Goal: Navigation & Orientation: Find specific page/section

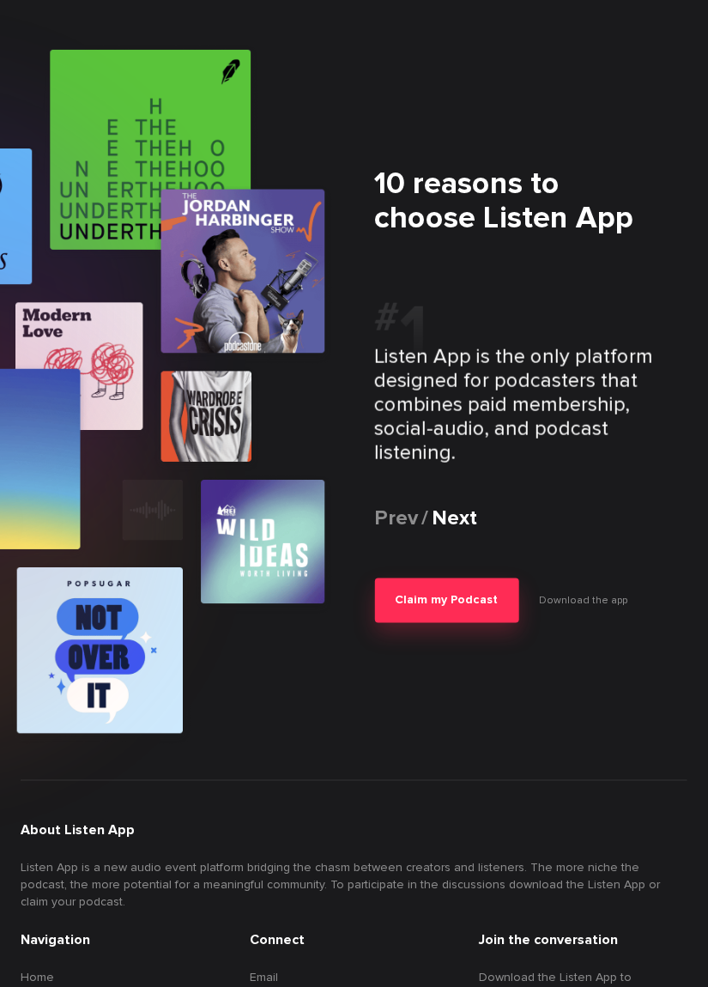
scroll to position [2001, 0]
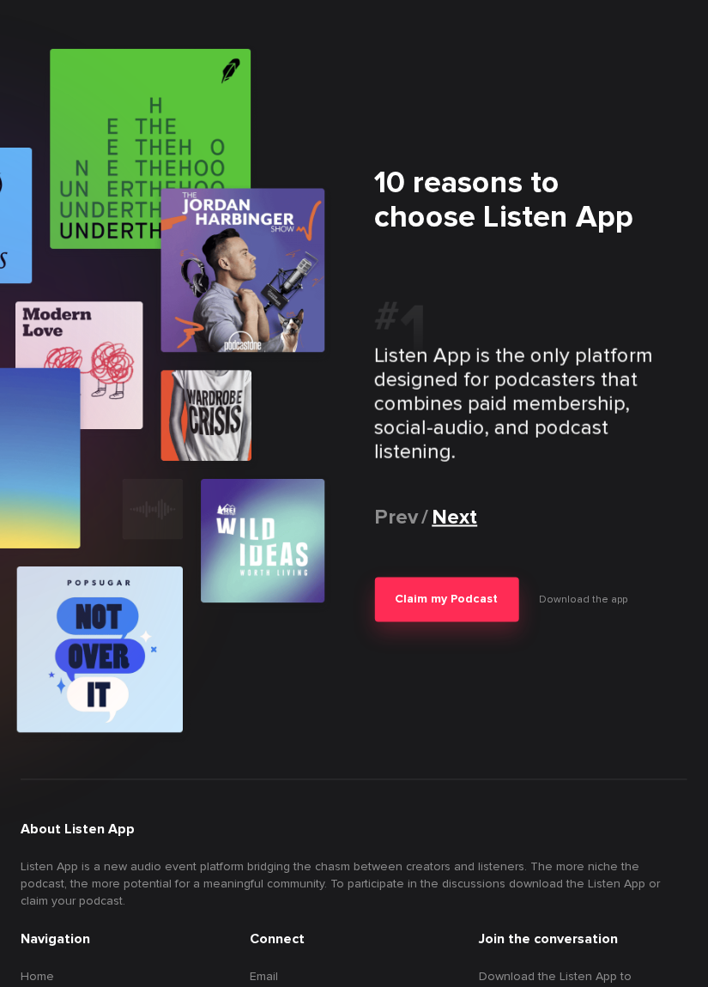
click at [464, 506] on div "Next" at bounding box center [456, 518] width 46 height 24
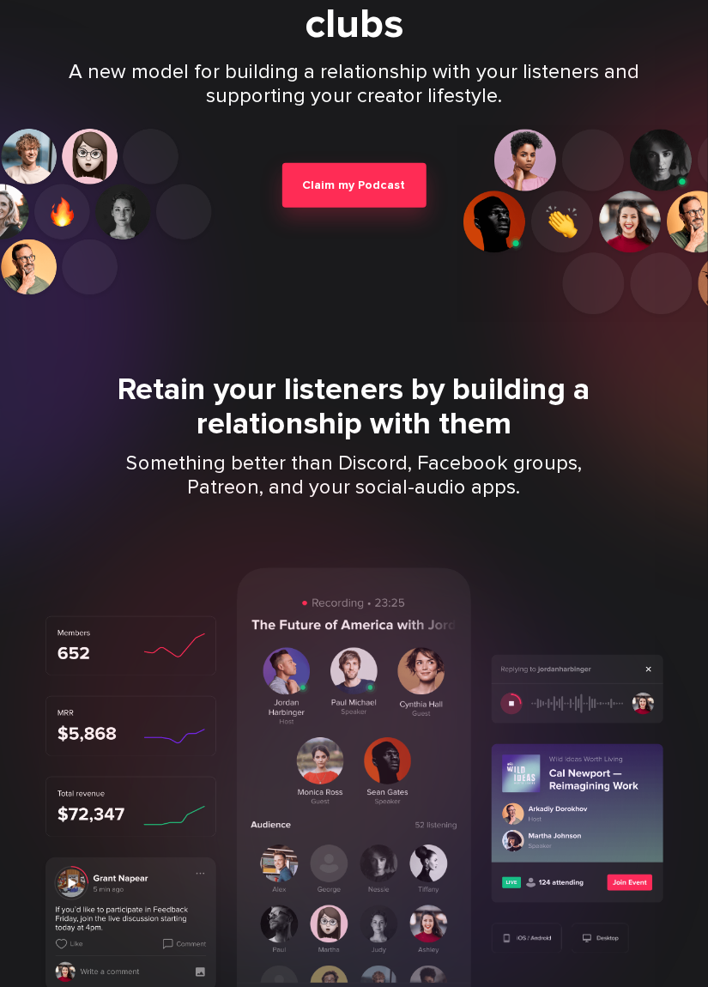
scroll to position [0, 0]
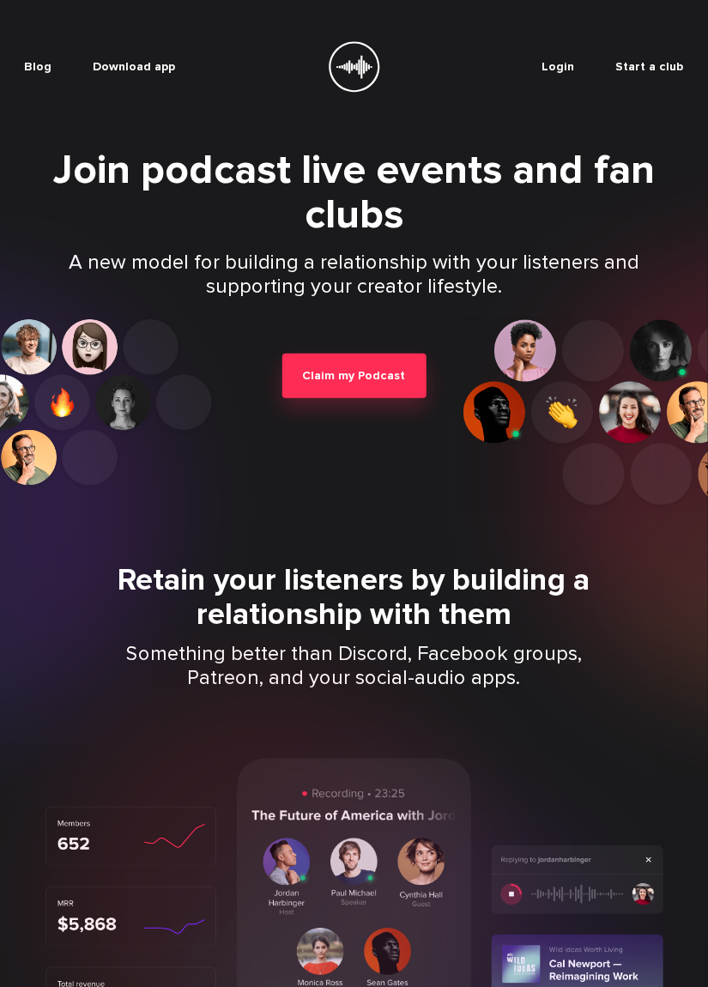
click at [647, 71] on link "Start a club" at bounding box center [651, 66] width 68 height 17
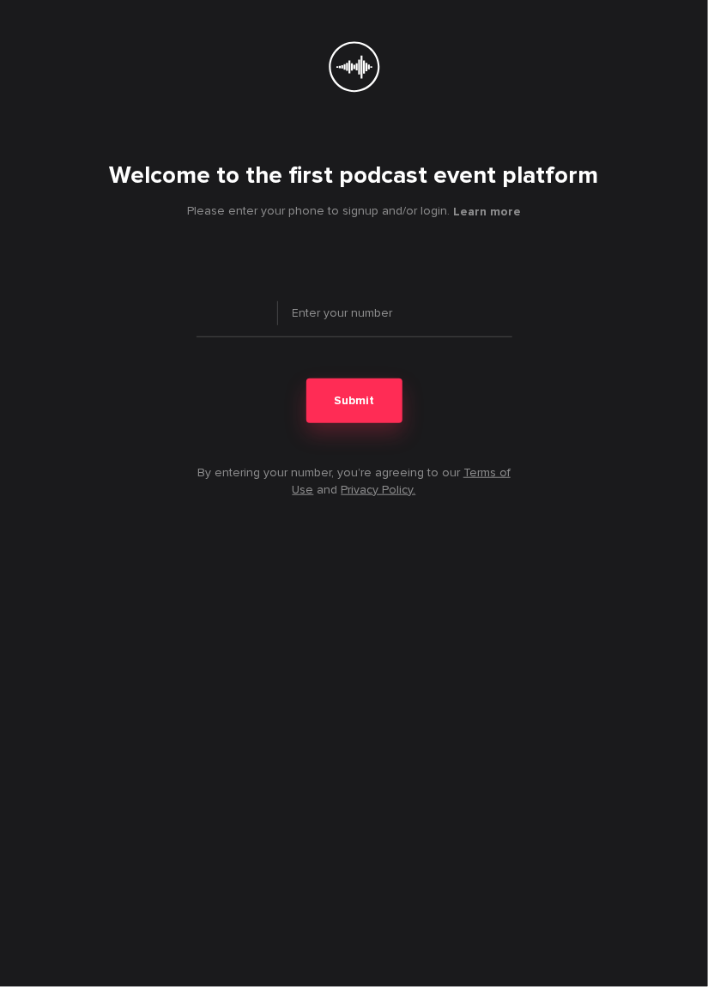
type input "+ 1"
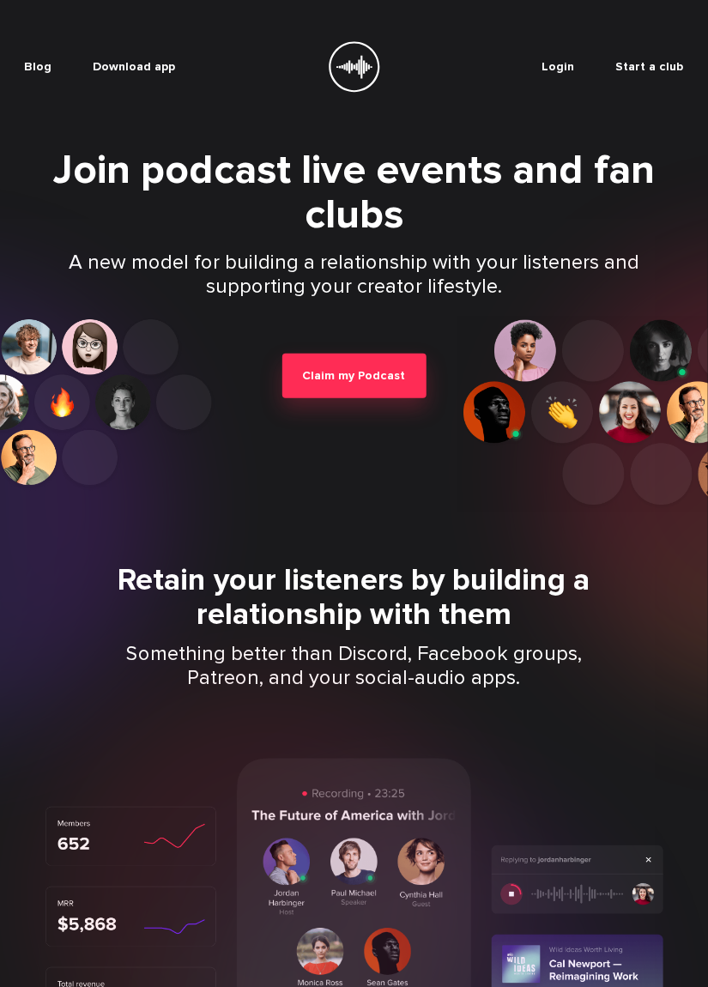
click at [137, 70] on button "Download app" at bounding box center [135, 66] width 82 height 17
